Goal: Task Accomplishment & Management: Use online tool/utility

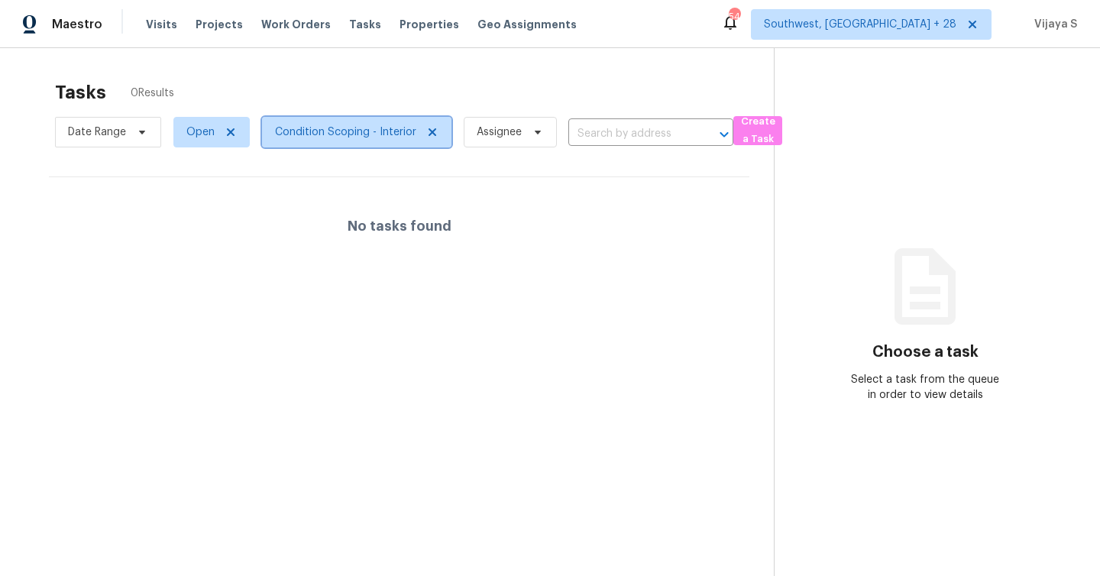
click at [322, 135] on span "Condition Scoping - Interior" at bounding box center [345, 132] width 141 height 15
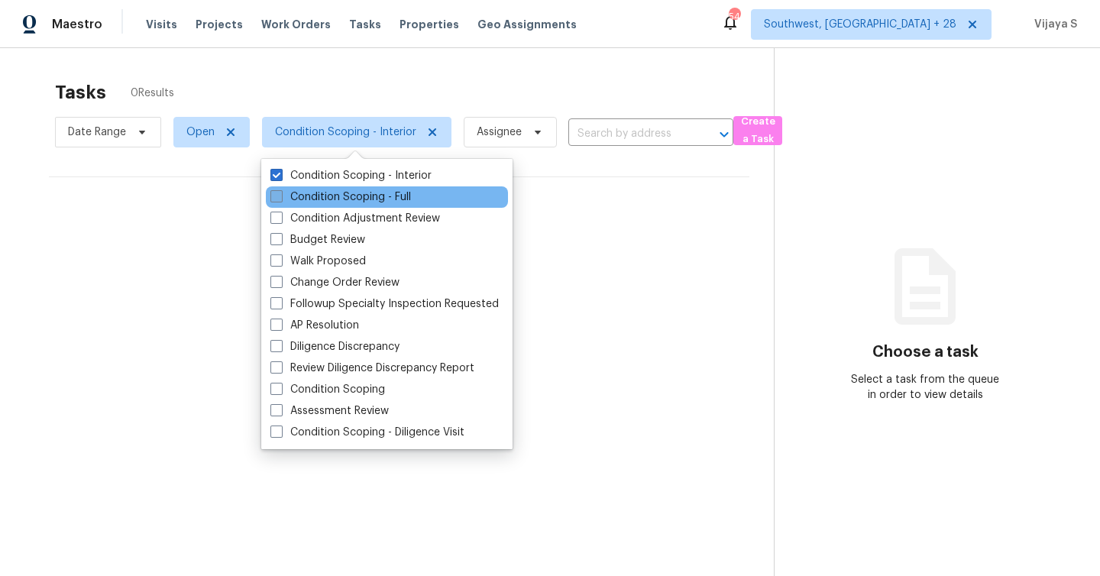
click at [270, 196] on span at bounding box center [276, 196] width 12 height 12
click at [270, 196] on input "Condition Scoping - Full" at bounding box center [275, 194] width 10 height 10
checkbox input "true"
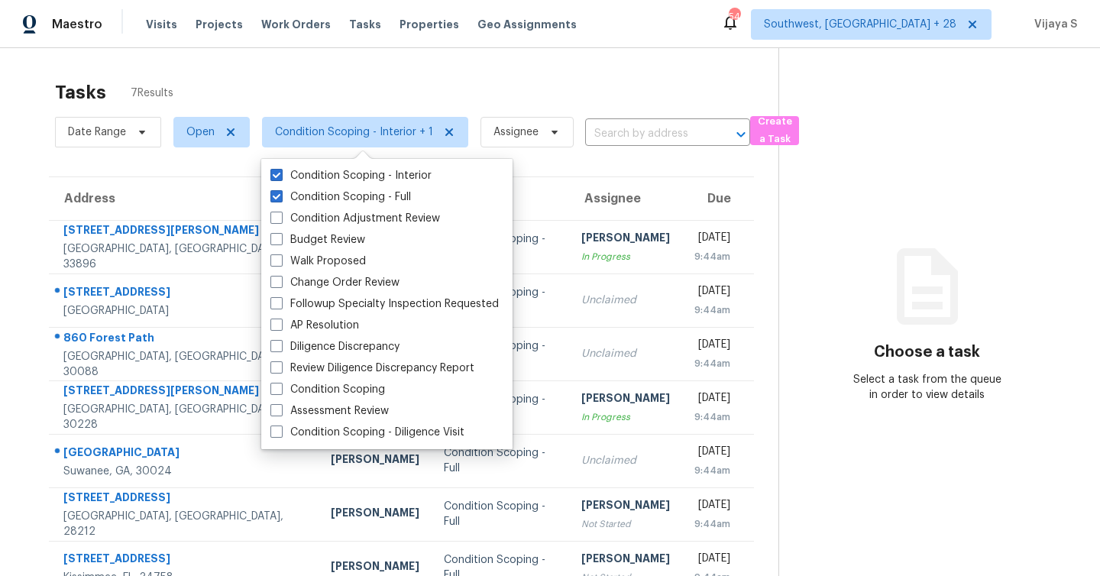
click at [429, 75] on div "Tasks 7 Results" at bounding box center [417, 93] width 724 height 40
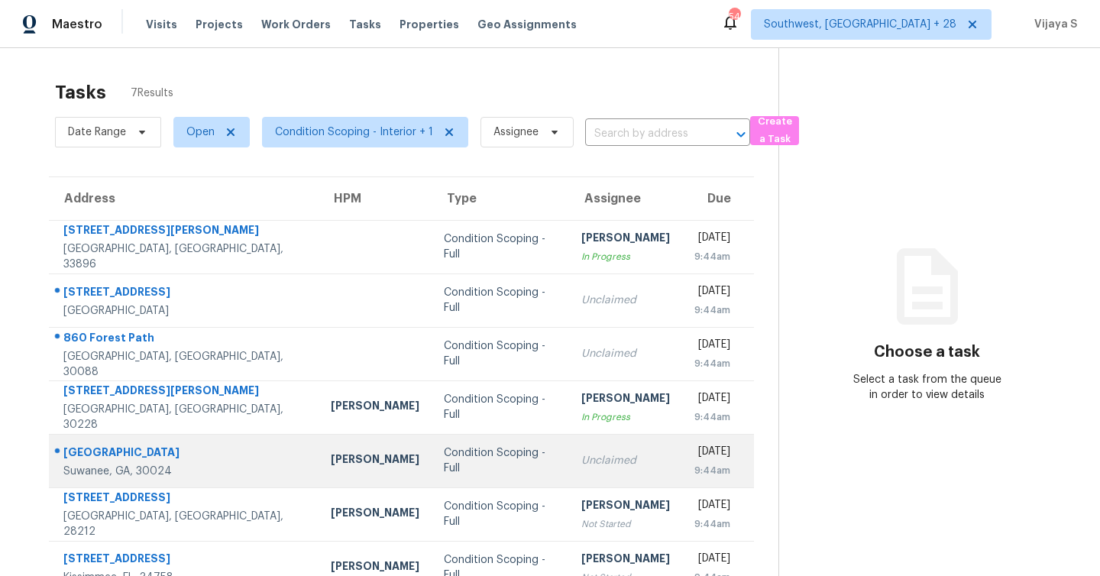
scroll to position [48, 0]
